Goal: Information Seeking & Learning: Learn about a topic

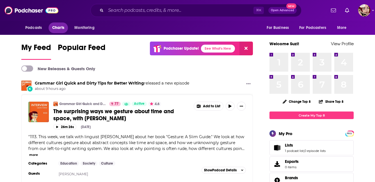
click at [57, 29] on span "Charts" at bounding box center [58, 28] width 12 height 8
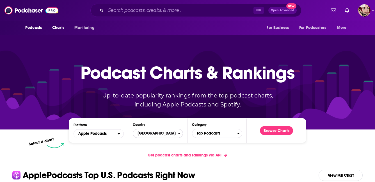
click at [149, 133] on span "[GEOGRAPHIC_DATA]" at bounding box center [155, 134] width 45 height 10
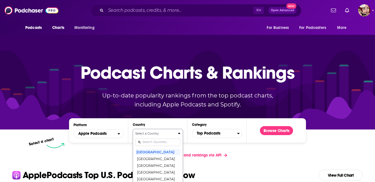
click at [150, 143] on div "Select a Country United States Afghanistan Albania Algeria Angola Anguilla Anti…" at bounding box center [157, 161] width 45 height 59
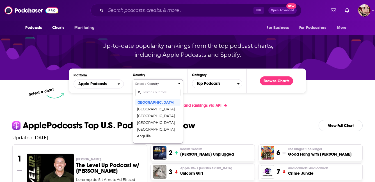
scroll to position [51, 0]
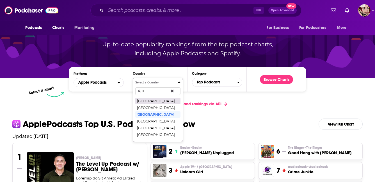
type input "IT"
click at [152, 103] on button "[GEOGRAPHIC_DATA]" at bounding box center [157, 101] width 45 height 7
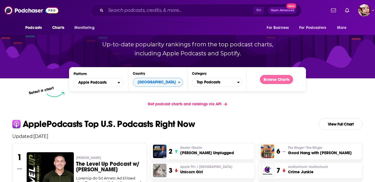
click at [271, 78] on button "Browse Charts" at bounding box center [276, 79] width 33 height 9
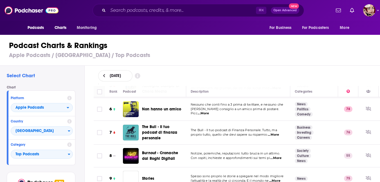
scroll to position [123, 0]
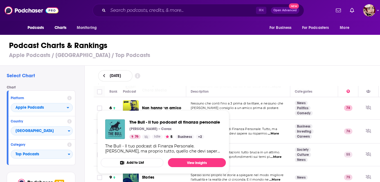
click at [191, 70] on div "September 4, 2025" at bounding box center [236, 75] width 277 height 11
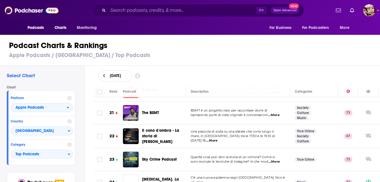
scroll to position [469, 0]
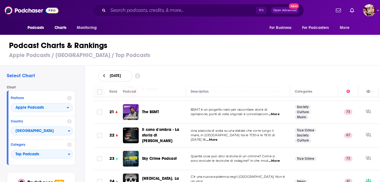
click at [191, 74] on div "September 4, 2025" at bounding box center [236, 75] width 277 height 11
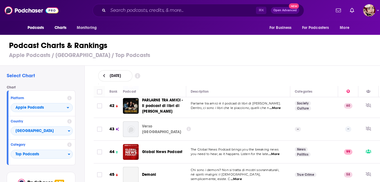
scroll to position [962, 0]
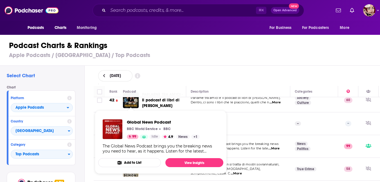
click at [207, 78] on div "September 4, 2025" at bounding box center [236, 75] width 277 height 11
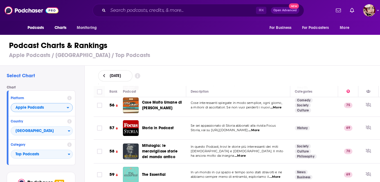
scroll to position [27, 0]
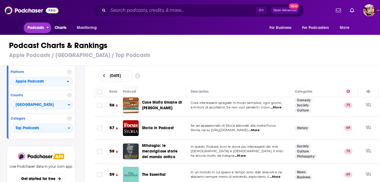
click at [43, 30] on span "Podcasts" at bounding box center [36, 28] width 17 height 8
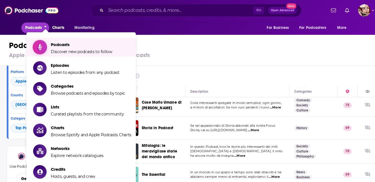
click at [56, 47] on span "Podcasts" at bounding box center [82, 44] width 62 height 5
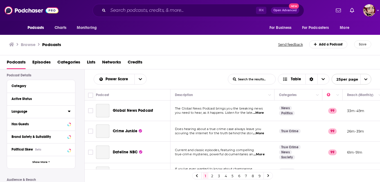
scroll to position [46, 0]
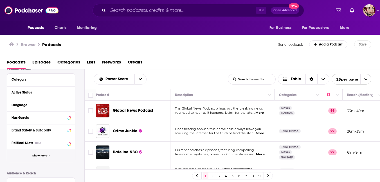
click at [47, 157] on span "Show More" at bounding box center [39, 155] width 15 height 3
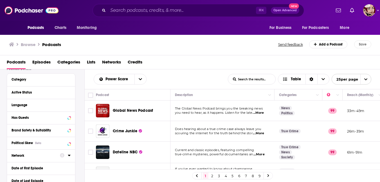
click at [69, 156] on icon at bounding box center [69, 155] width 3 height 1
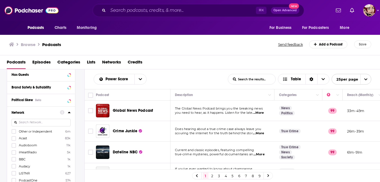
scroll to position [90, 0]
click at [14, 138] on icon at bounding box center [13, 137] width 3 height 3
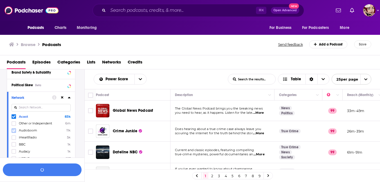
click at [13, 131] on icon at bounding box center [13, 130] width 3 height 3
click at [13, 144] on icon at bounding box center [13, 144] width 3 height 3
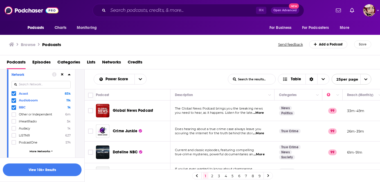
scroll to position [132, 0]
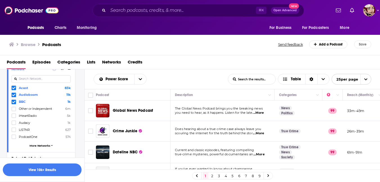
click at [34, 146] on span "More Networks" at bounding box center [40, 145] width 21 height 3
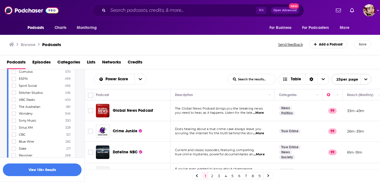
scroll to position [206, 0]
click at [13, 110] on icon at bounding box center [13, 111] width 3 height 3
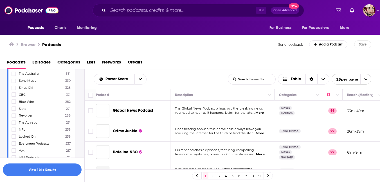
scroll to position [250, 0]
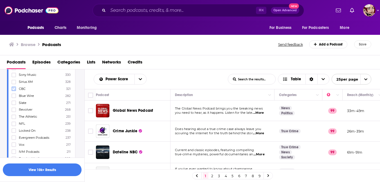
click at [15, 87] on icon at bounding box center [13, 88] width 3 height 3
click at [13, 101] on icon at bounding box center [13, 102] width 3 height 3
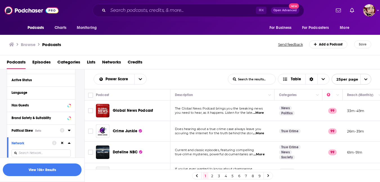
scroll to position [57, 0]
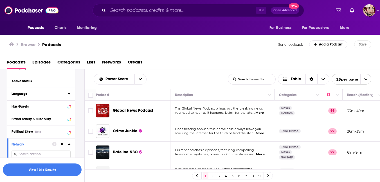
click at [69, 94] on icon at bounding box center [69, 93] width 3 height 1
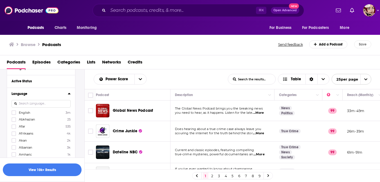
click at [40, 105] on input at bounding box center [41, 104] width 59 height 8
type input "IT"
click at [13, 113] on icon at bounding box center [13, 113] width 3 height 3
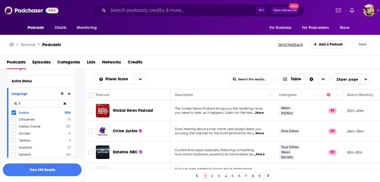
click at [47, 171] on button "View 296 Results" at bounding box center [42, 170] width 79 height 13
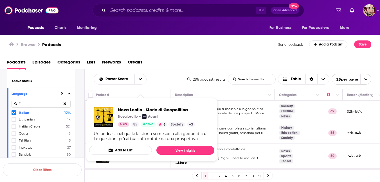
click at [158, 69] on div "Power Score List Search Input Search the results... Table 296 podcast results L…" at bounding box center [232, 79] width 295 height 20
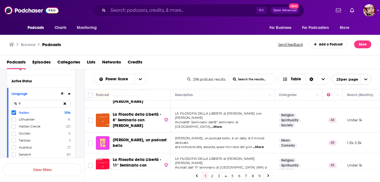
scroll to position [318, 0]
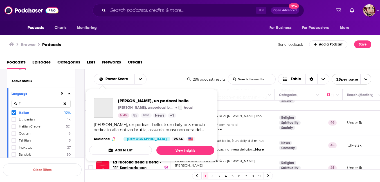
click at [103, 135] on div "Brutto, un podcast bello Brutto, un podcast bello Acast 45 Idle News + 1 Brutto…" at bounding box center [151, 120] width 125 height 52
click at [103, 103] on img "Brutto, un podcast bello" at bounding box center [104, 108] width 20 height 20
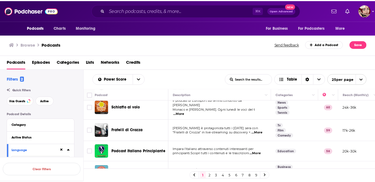
scroll to position [50, 0]
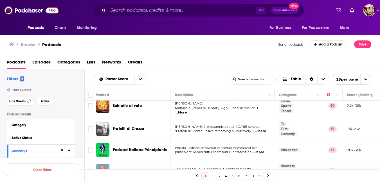
click at [105, 124] on img "Fratelli di Crozza" at bounding box center [102, 128] width 13 height 13
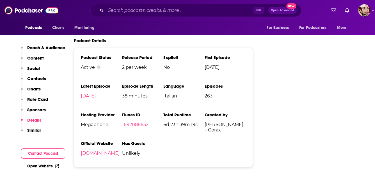
scroll to position [655, 0]
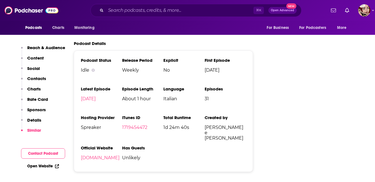
scroll to position [641, 0]
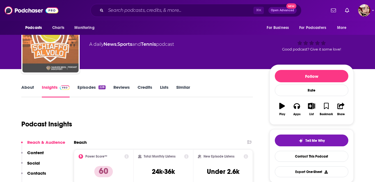
scroll to position [26, 0]
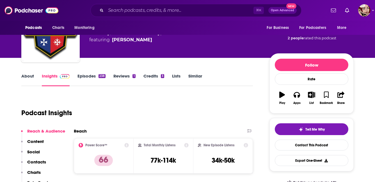
scroll to position [41, 0]
